Goal: Complete application form

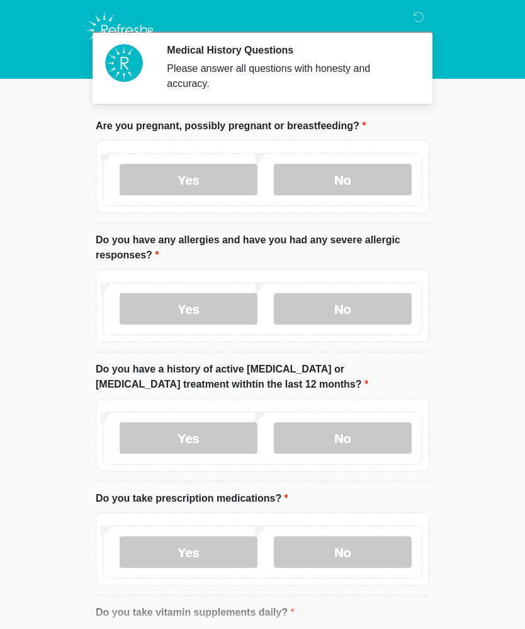
click at [360, 444] on label "No" at bounding box center [343, 438] width 138 height 32
click at [370, 318] on label "No" at bounding box center [343, 309] width 138 height 32
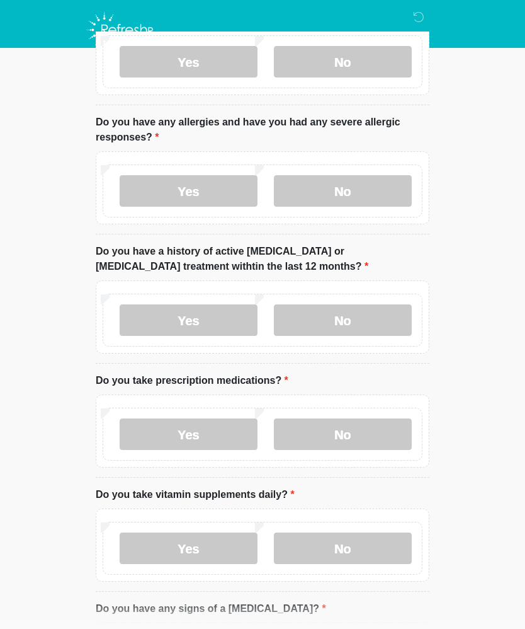
scroll to position [123, 0]
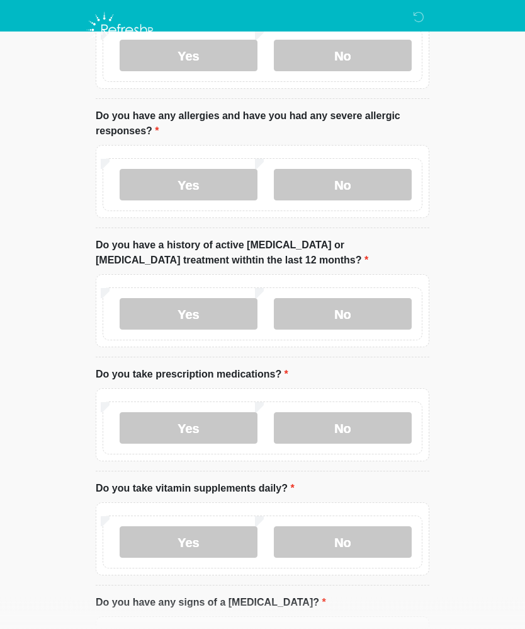
click at [357, 429] on label "No" at bounding box center [343, 429] width 138 height 32
click at [364, 536] on label "No" at bounding box center [343, 542] width 138 height 32
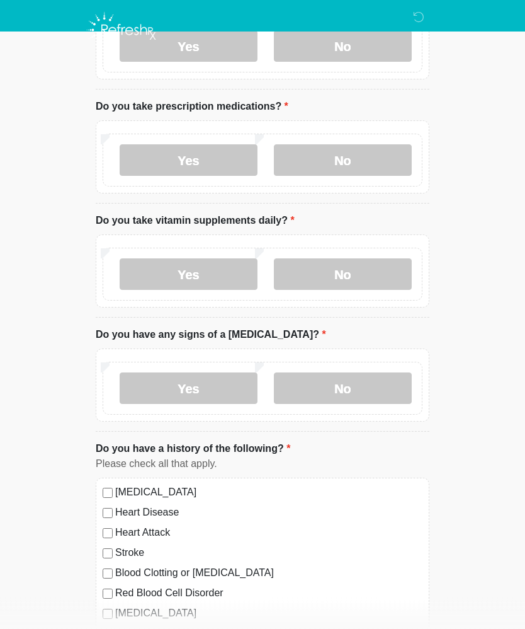
scroll to position [393, 0]
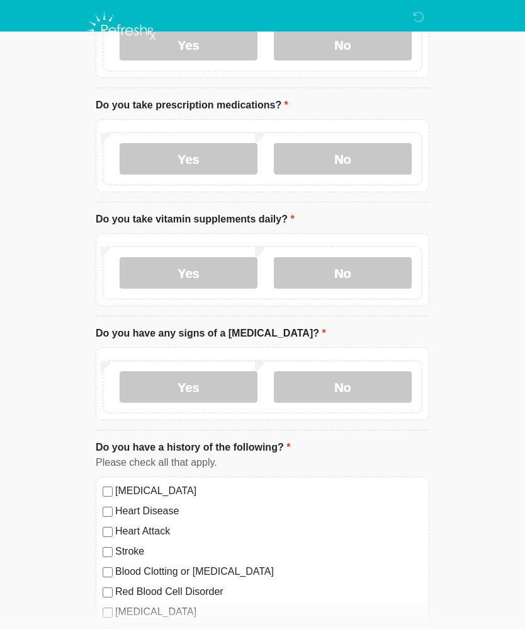
click at [364, 389] on label "No" at bounding box center [343, 387] width 138 height 32
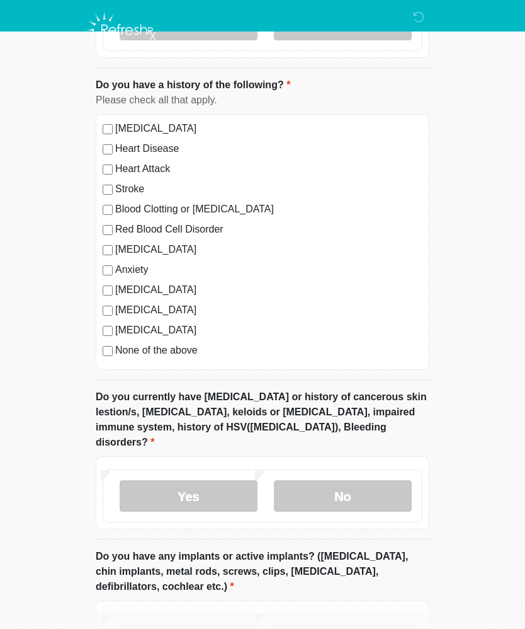
scroll to position [769, 0]
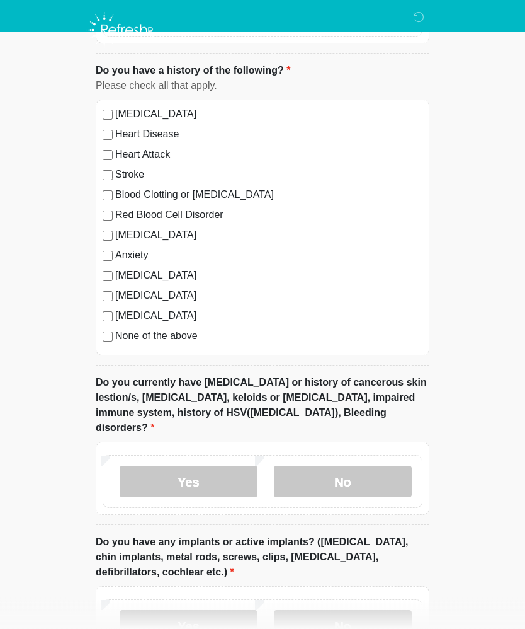
click at [215, 466] on label "Yes" at bounding box center [189, 482] width 138 height 32
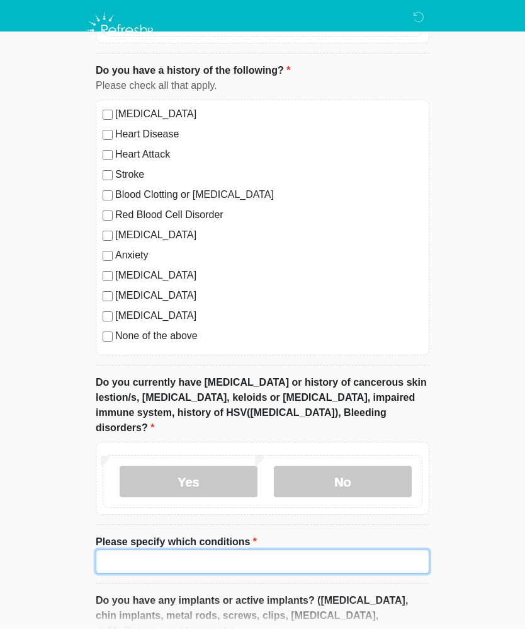
click at [168, 549] on input "Please specify which conditions" at bounding box center [263, 561] width 334 height 24
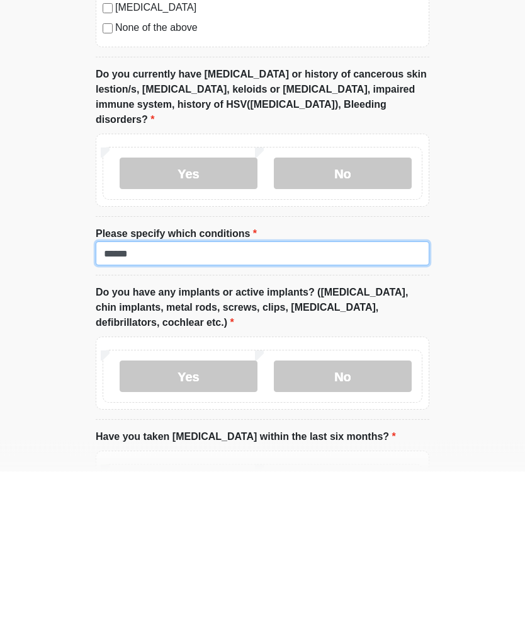
type input "******"
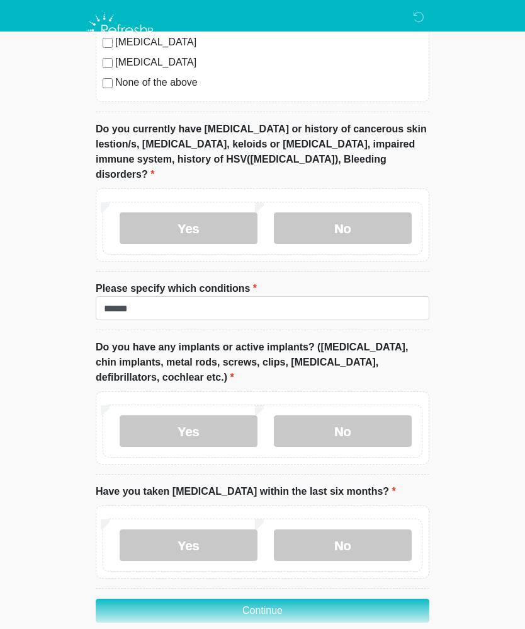
click at [357, 415] on label "No" at bounding box center [343, 431] width 138 height 32
click at [356, 529] on label "No" at bounding box center [343, 545] width 138 height 32
click at [323, 599] on button "Continue" at bounding box center [263, 611] width 334 height 24
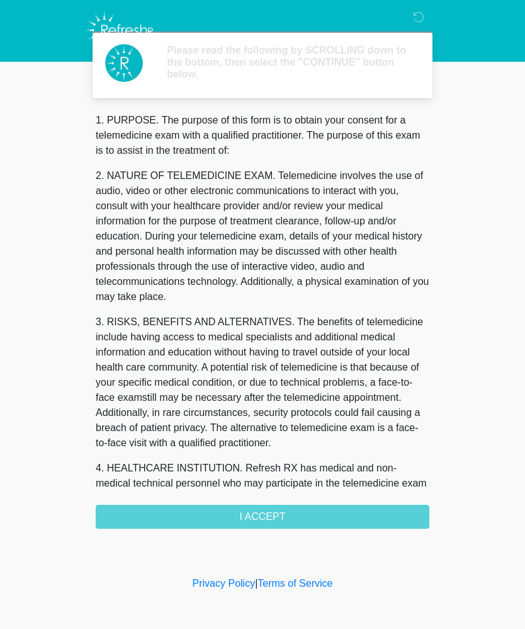
scroll to position [0, 0]
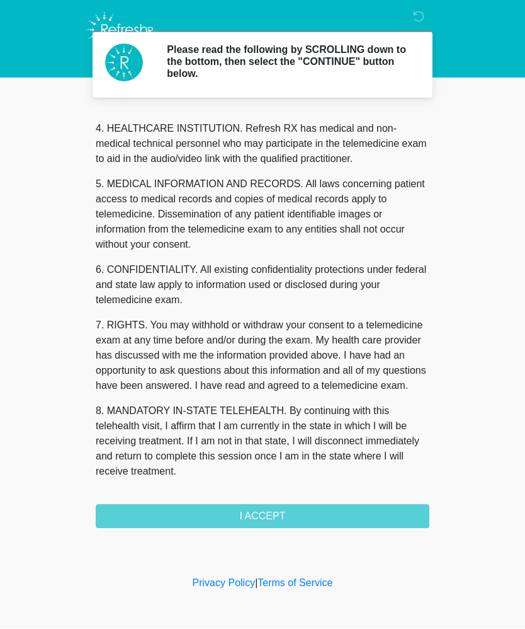
click at [305, 509] on button "I ACCEPT" at bounding box center [263, 517] width 334 height 24
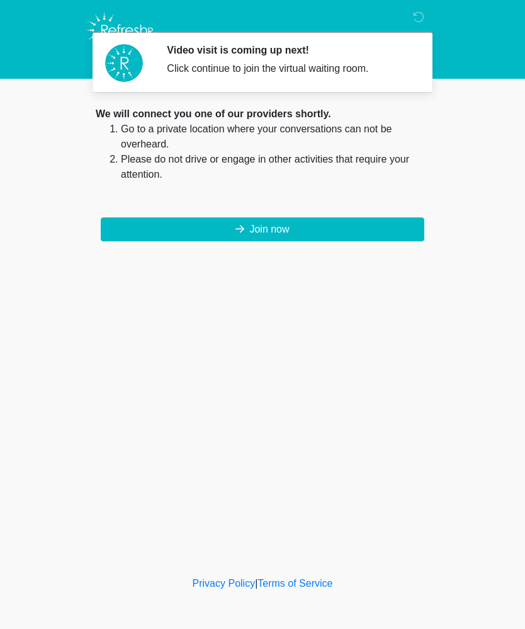
click at [313, 232] on button "Join now" at bounding box center [263, 229] width 324 height 24
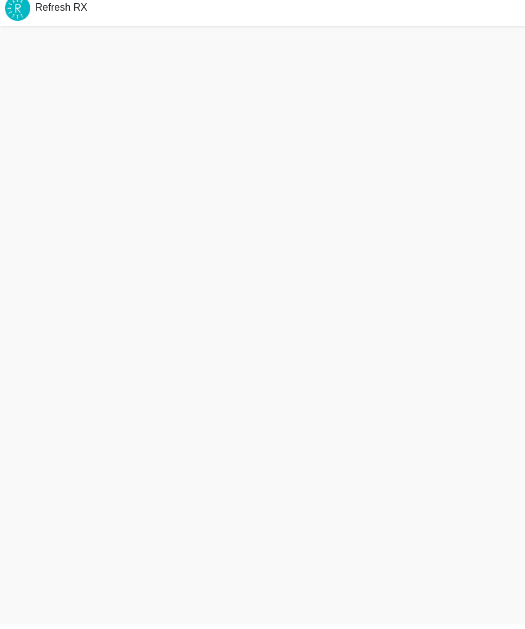
scroll to position [4, 0]
